Goal: Task Accomplishment & Management: Use online tool/utility

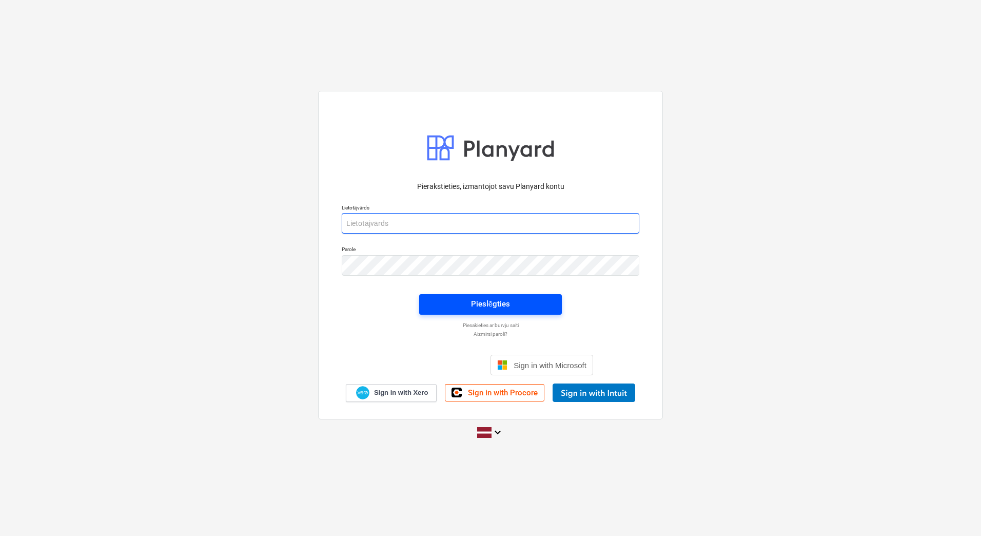
type input "[PERSON_NAME][EMAIL_ADDRESS][DOMAIN_NAME]"
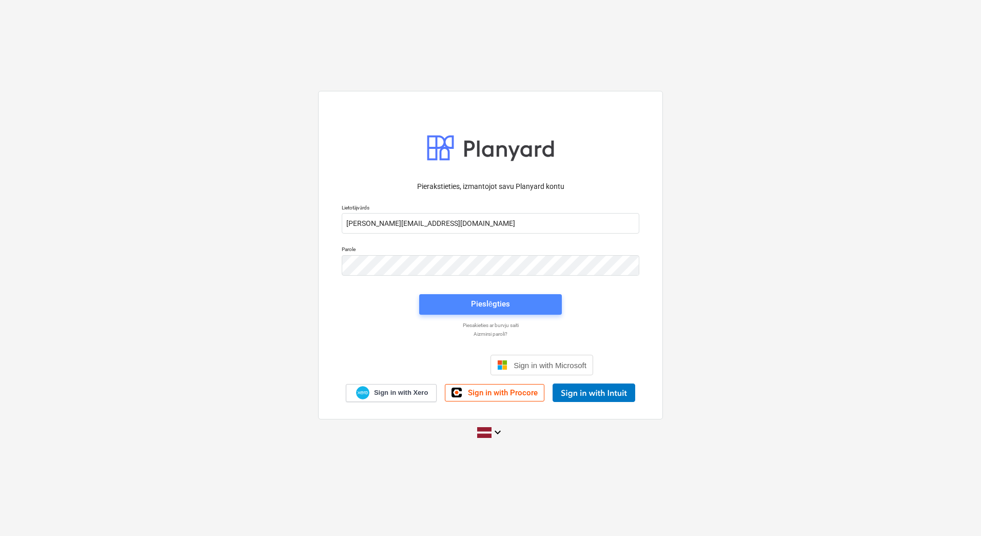
click at [471, 304] on div "Pieslēgties" at bounding box center [490, 303] width 39 height 13
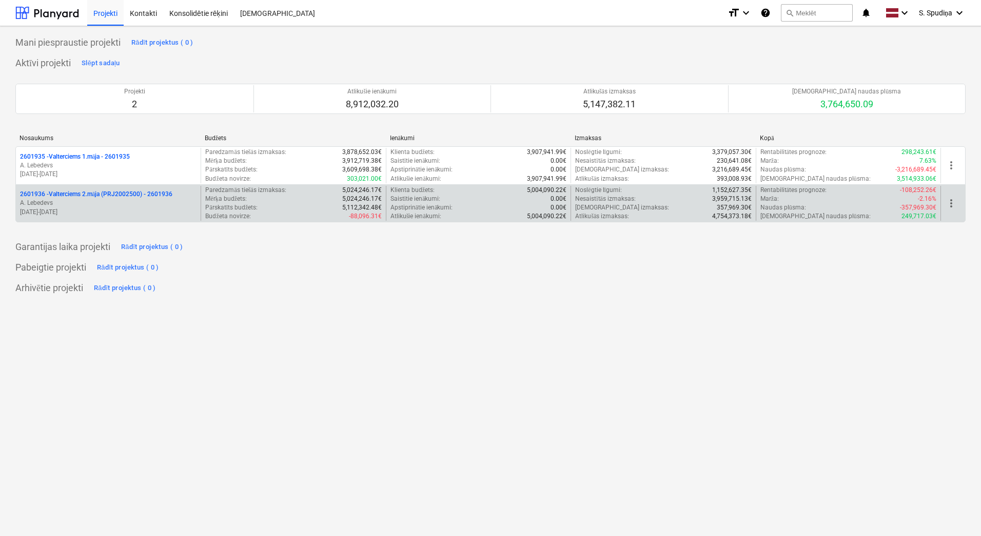
click at [157, 209] on p "[DATE] - [DATE]" at bounding box center [108, 212] width 177 height 9
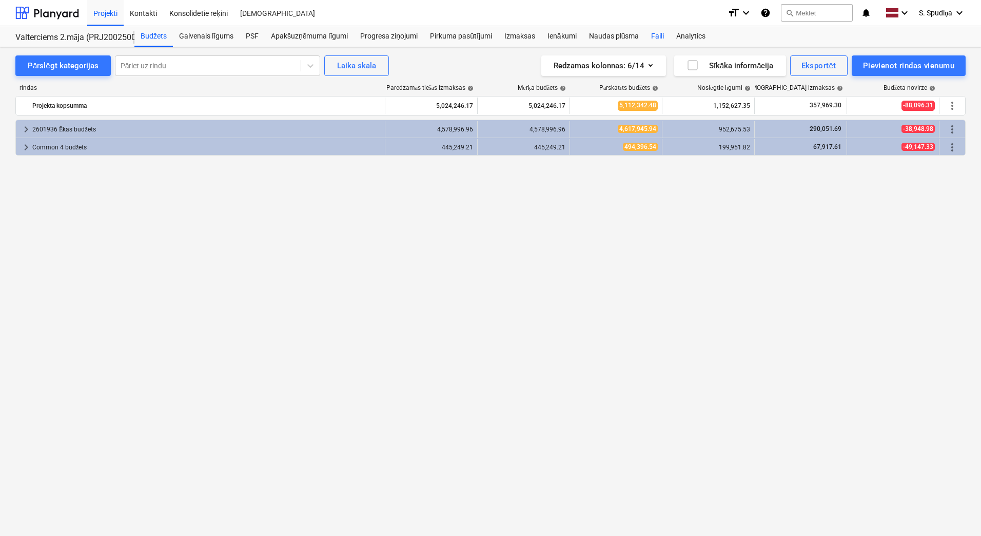
click at [664, 42] on div "Faili" at bounding box center [657, 36] width 25 height 21
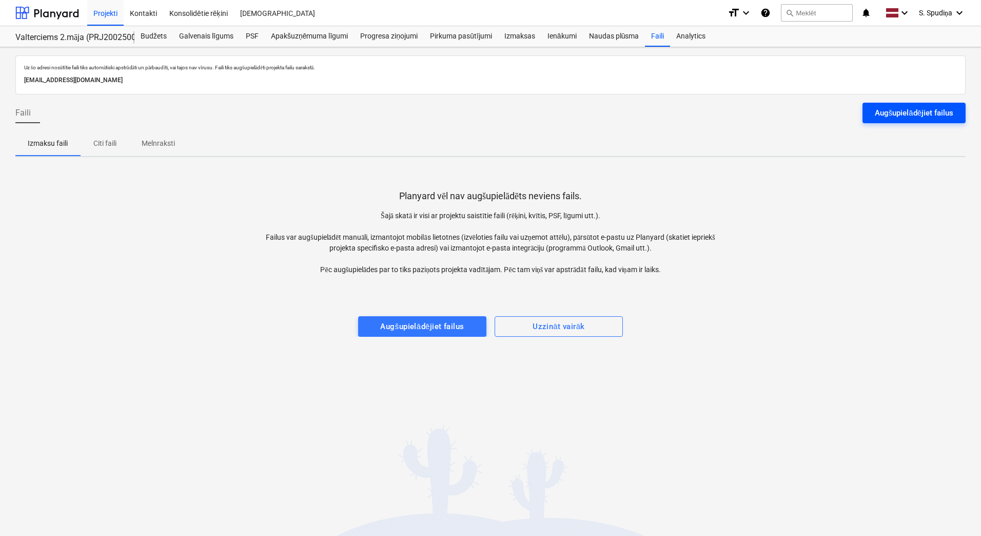
click at [922, 114] on div "Augšupielādējiet failus" at bounding box center [914, 112] width 79 height 13
